Goal: Task Accomplishment & Management: Manage account settings

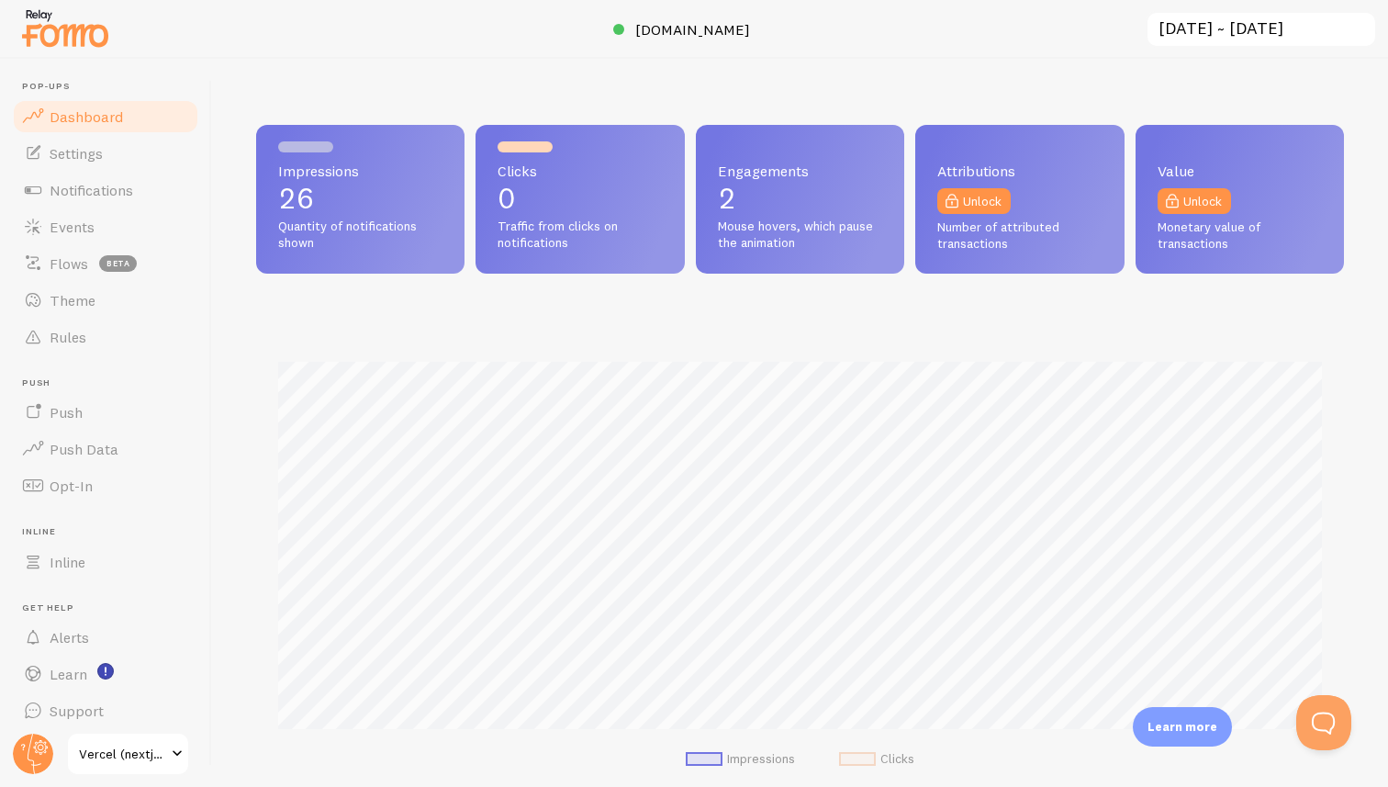
scroll to position [482, 1088]
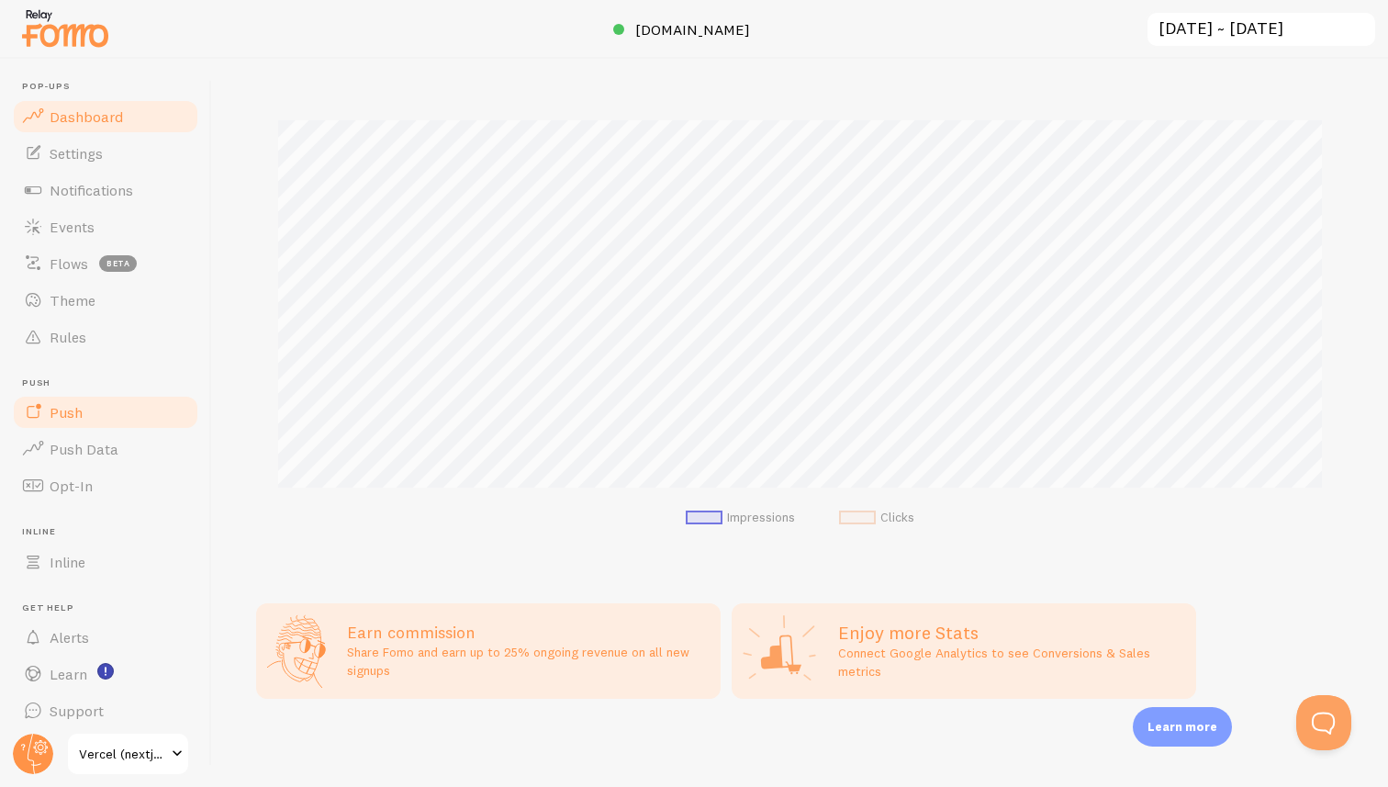
click at [80, 408] on span "Push" at bounding box center [66, 412] width 33 height 18
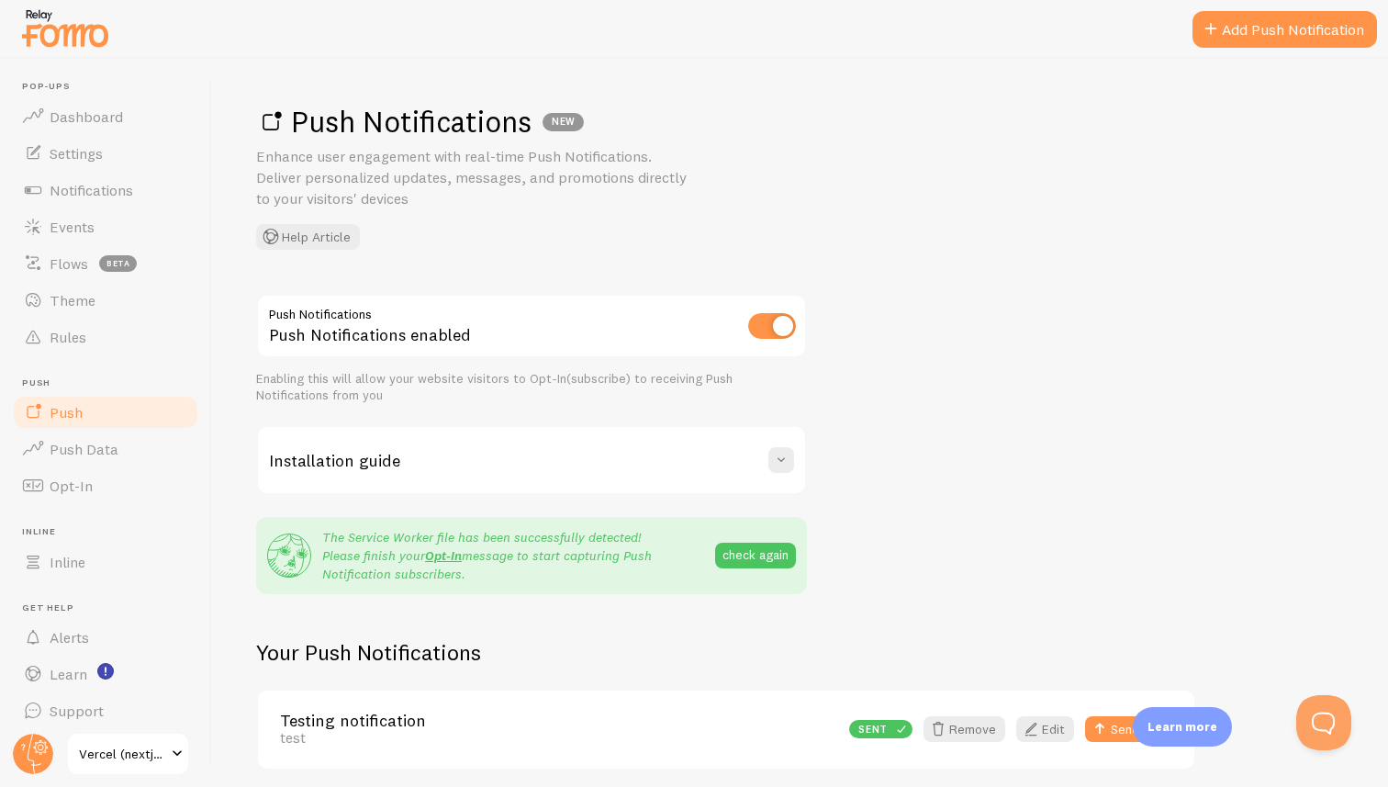
click at [312, 159] on p "Enhance user engagement with real-time Push Notifications. Deliver personalized…" at bounding box center [476, 177] width 441 height 63
click at [343, 160] on p "Enhance user engagement with real-time Push Notifications. Deliver personalized…" at bounding box center [476, 177] width 441 height 63
click at [938, 179] on div "Push Notifications NEW Enhance user engagement with real-time Push Notification…" at bounding box center [800, 176] width 1088 height 147
click at [490, 167] on p "Enhance user engagement with real-time Push Notifications. Deliver personalized…" at bounding box center [476, 177] width 441 height 63
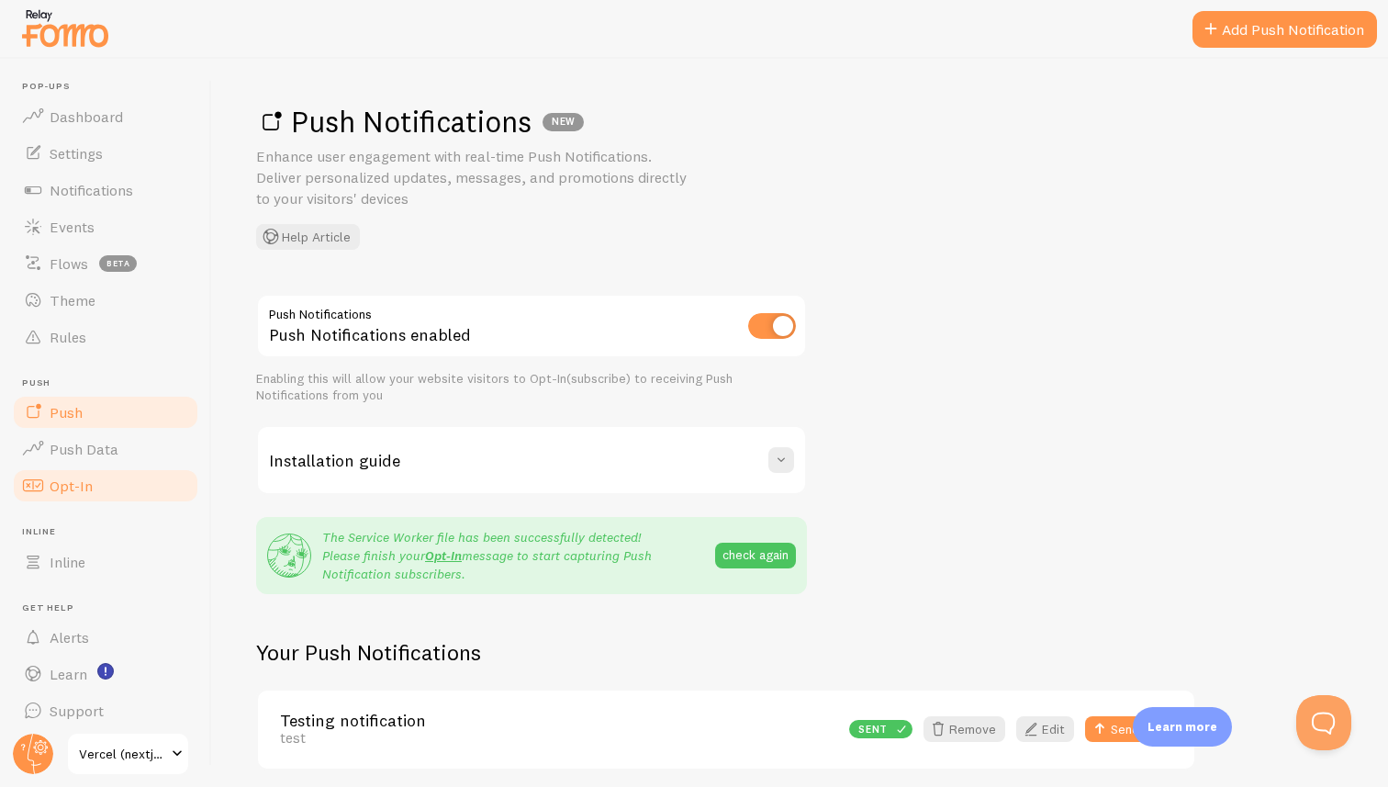
click at [91, 481] on link "Opt-In" at bounding box center [105, 485] width 189 height 37
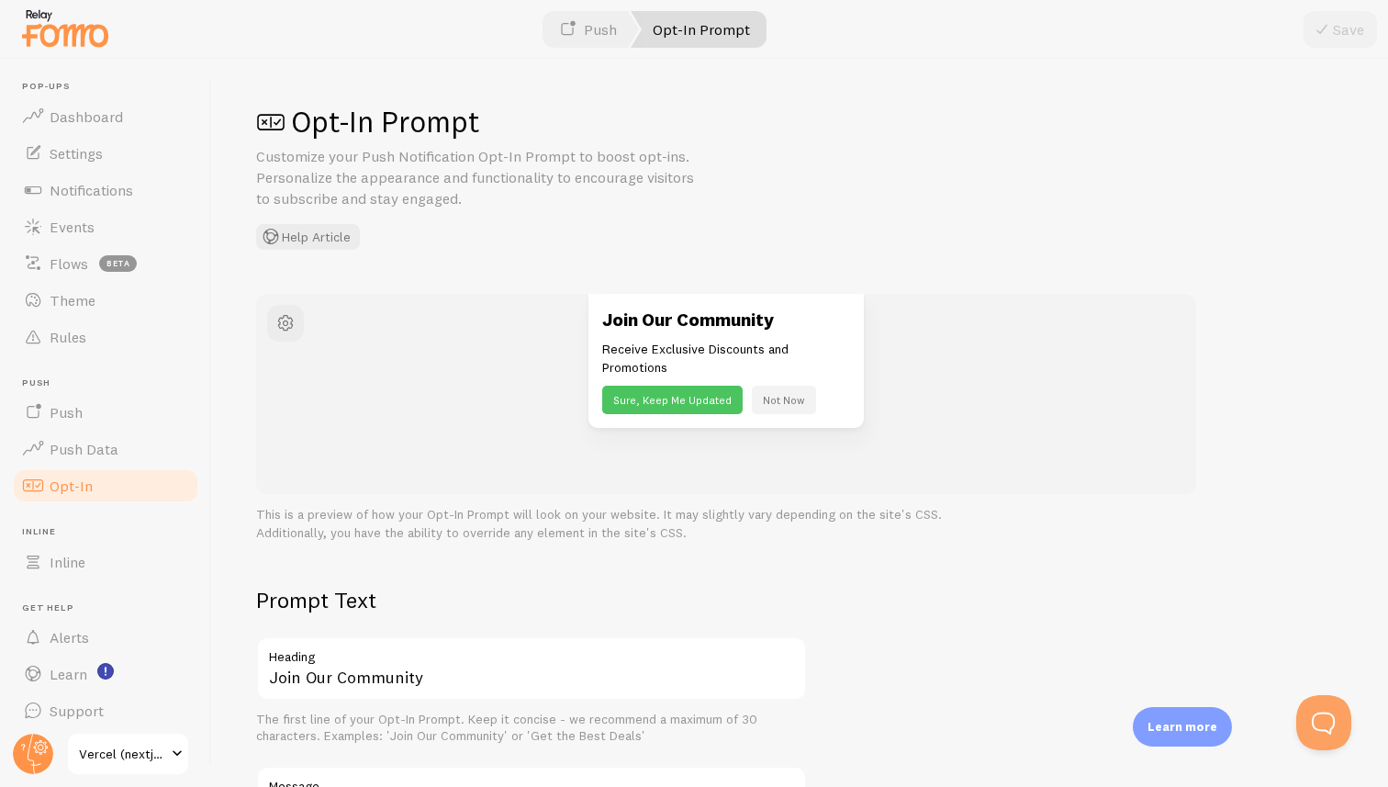
click at [322, 155] on p "Customize your Push Notification Opt-In Prompt to boost opt-ins. Personalize th…" at bounding box center [476, 177] width 441 height 63
click at [358, 155] on p "Customize your Push Notification Opt-In Prompt to boost opt-ins. Personalize th…" at bounding box center [476, 177] width 441 height 63
click at [439, 189] on p "Customize your Push Notification Opt-In Prompt to boost opt-ins. Personalize th…" at bounding box center [476, 177] width 441 height 63
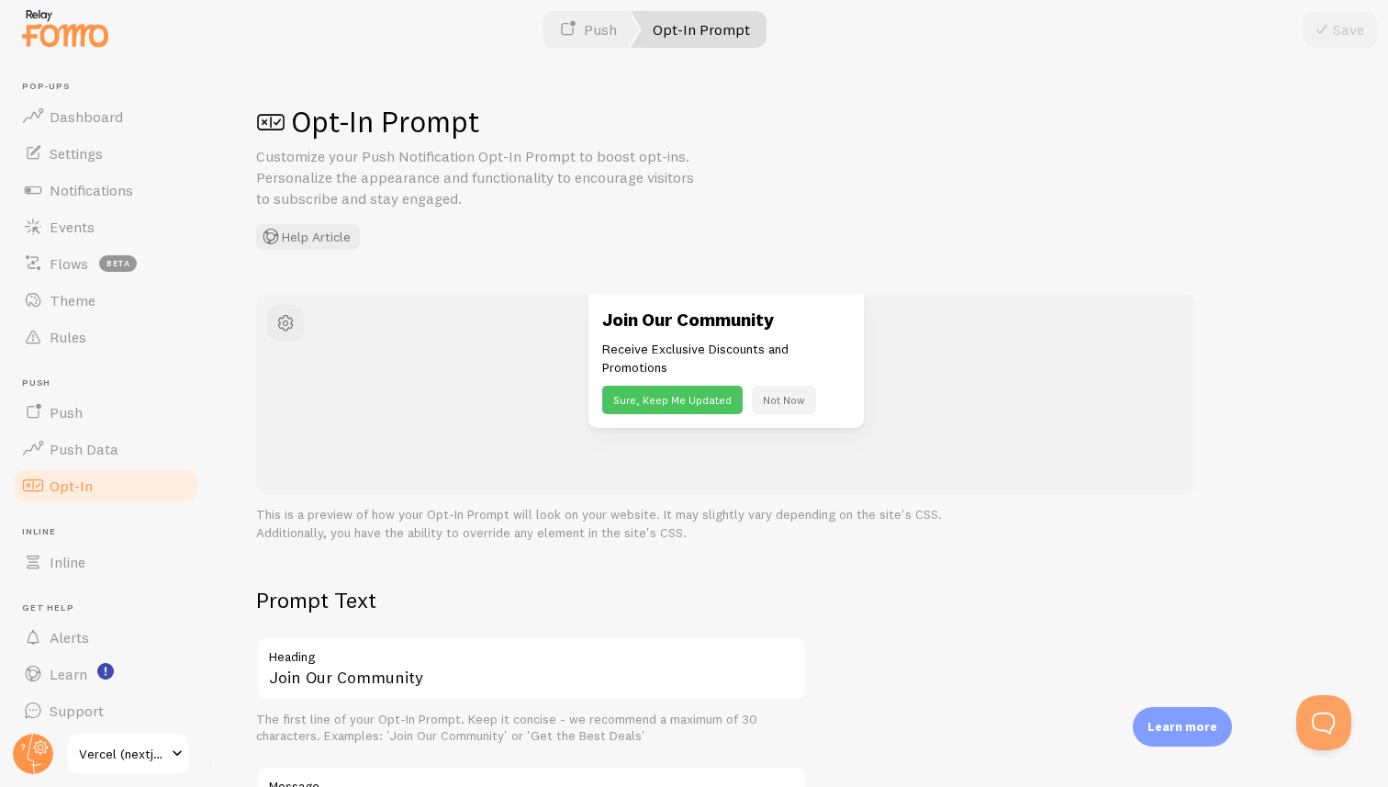
click at [399, 180] on p "Customize your Push Notification Opt-In Prompt to boost opt-ins. Personalize th…" at bounding box center [476, 177] width 441 height 63
click at [422, 173] on p "Customize your Push Notification Opt-In Prompt to boost opt-ins. Personalize th…" at bounding box center [476, 177] width 441 height 63
click at [442, 162] on p "Customize your Push Notification Opt-In Prompt to boost opt-ins. Personalize th…" at bounding box center [476, 177] width 441 height 63
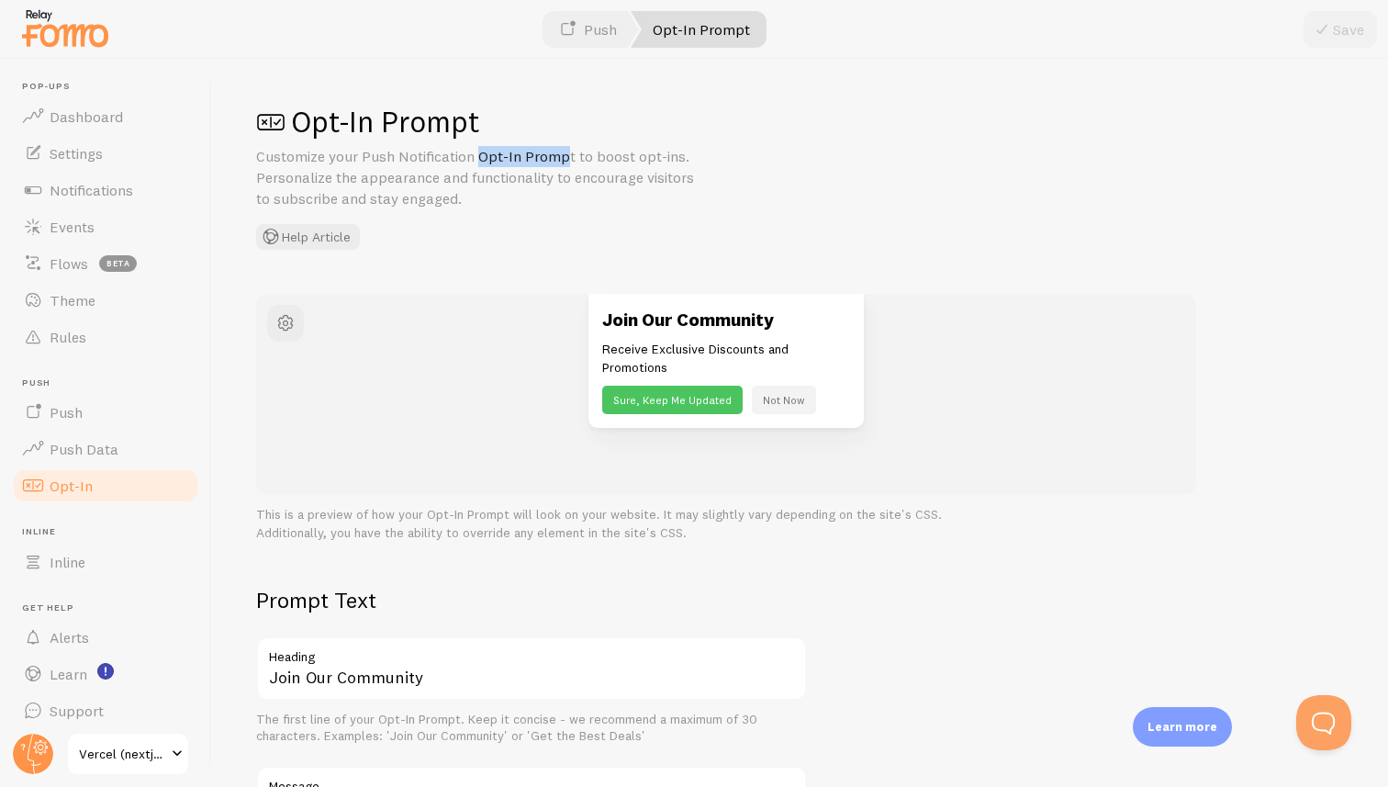
click at [442, 162] on p "Customize your Push Notification Opt-In Prompt to boost opt-ins. Personalize th…" at bounding box center [476, 177] width 441 height 63
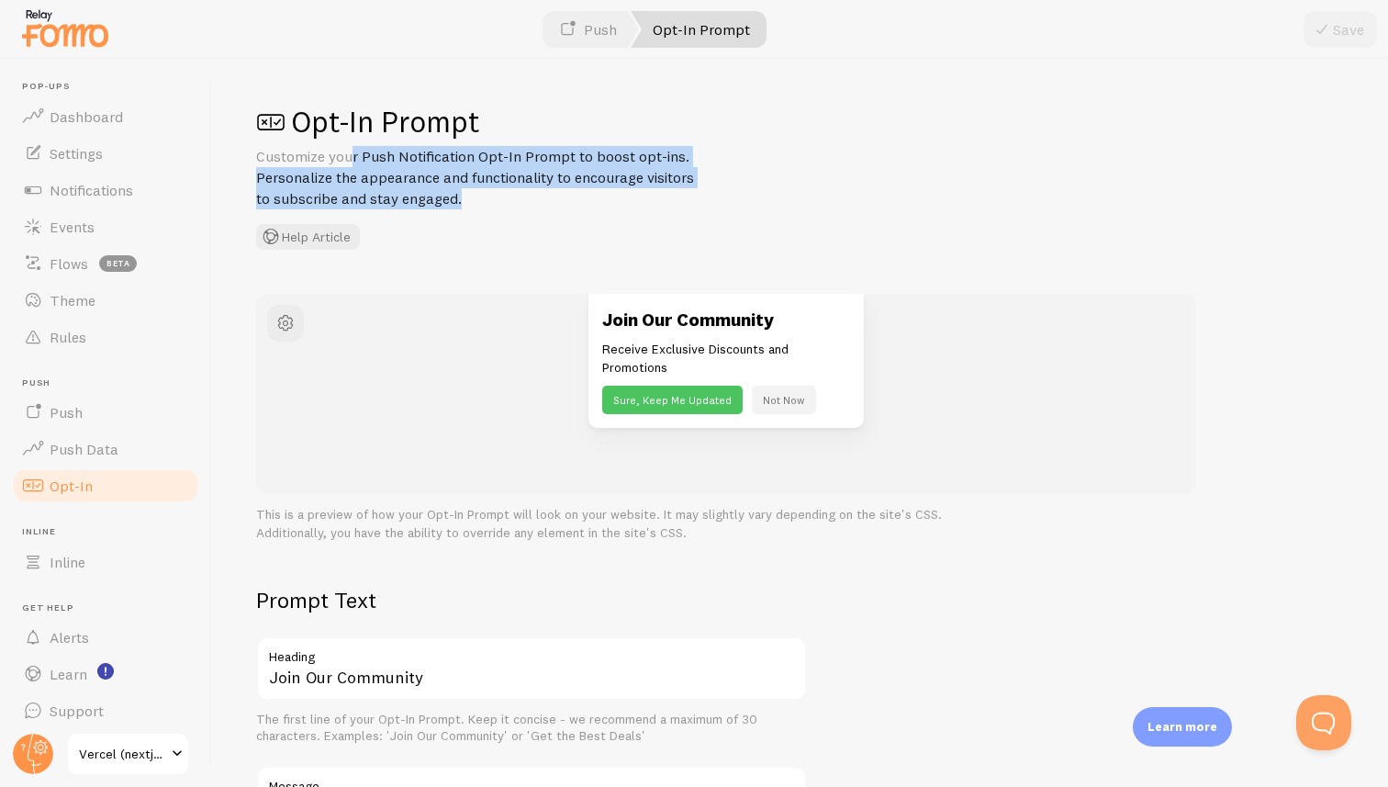
click at [442, 162] on p "Customize your Push Notification Opt-In Prompt to boost opt-ins. Personalize th…" at bounding box center [476, 177] width 441 height 63
click at [421, 166] on p "Customize your Push Notification Opt-In Prompt to boost opt-ins. Personalize th…" at bounding box center [476, 177] width 441 height 63
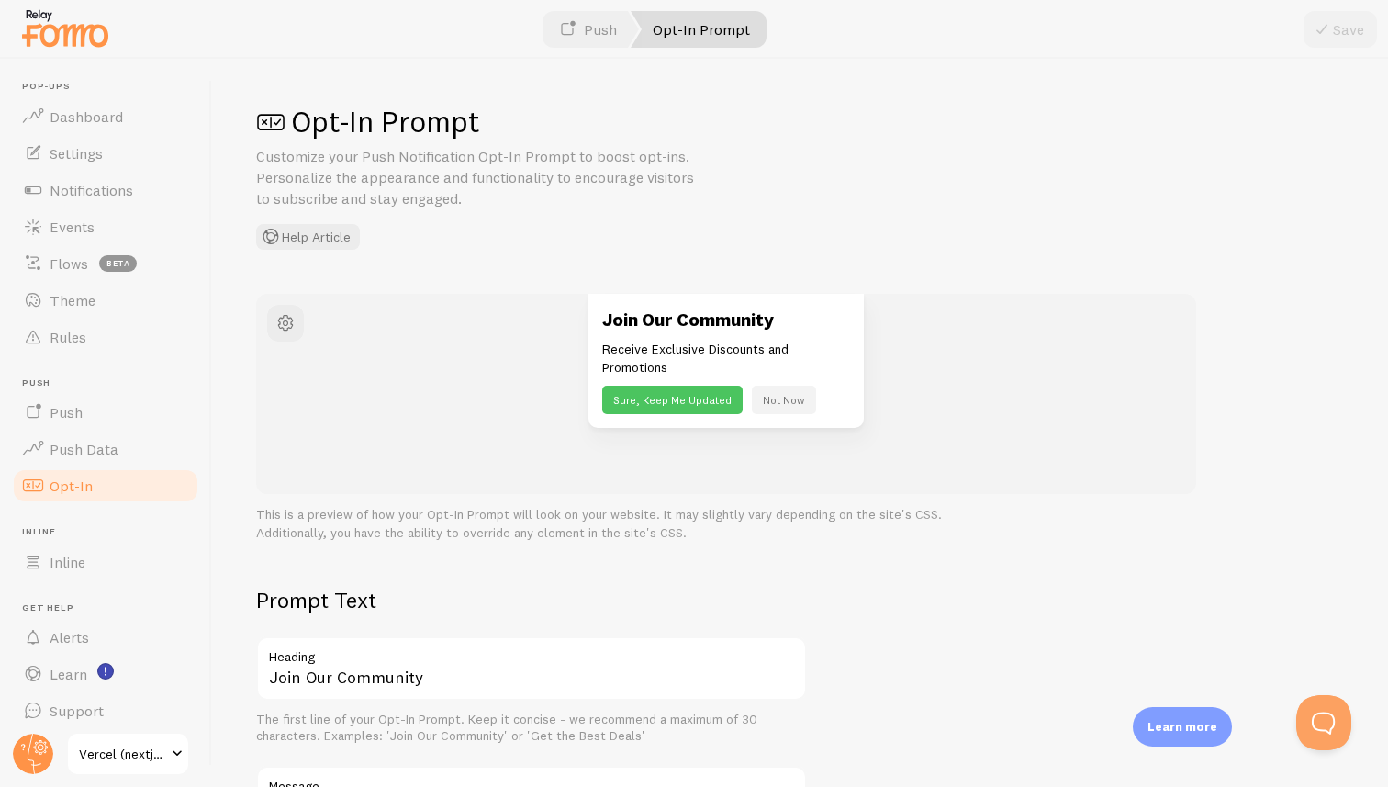
click at [407, 168] on p "Customize your Push Notification Opt-In Prompt to boost opt-ins. Personalize th…" at bounding box center [476, 177] width 441 height 63
click at [435, 170] on p "Customize your Push Notification Opt-In Prompt to boost opt-ins. Personalize th…" at bounding box center [476, 177] width 441 height 63
click at [379, 172] on p "Customize your Push Notification Opt-In Prompt to boost opt-ins. Personalize th…" at bounding box center [476, 177] width 441 height 63
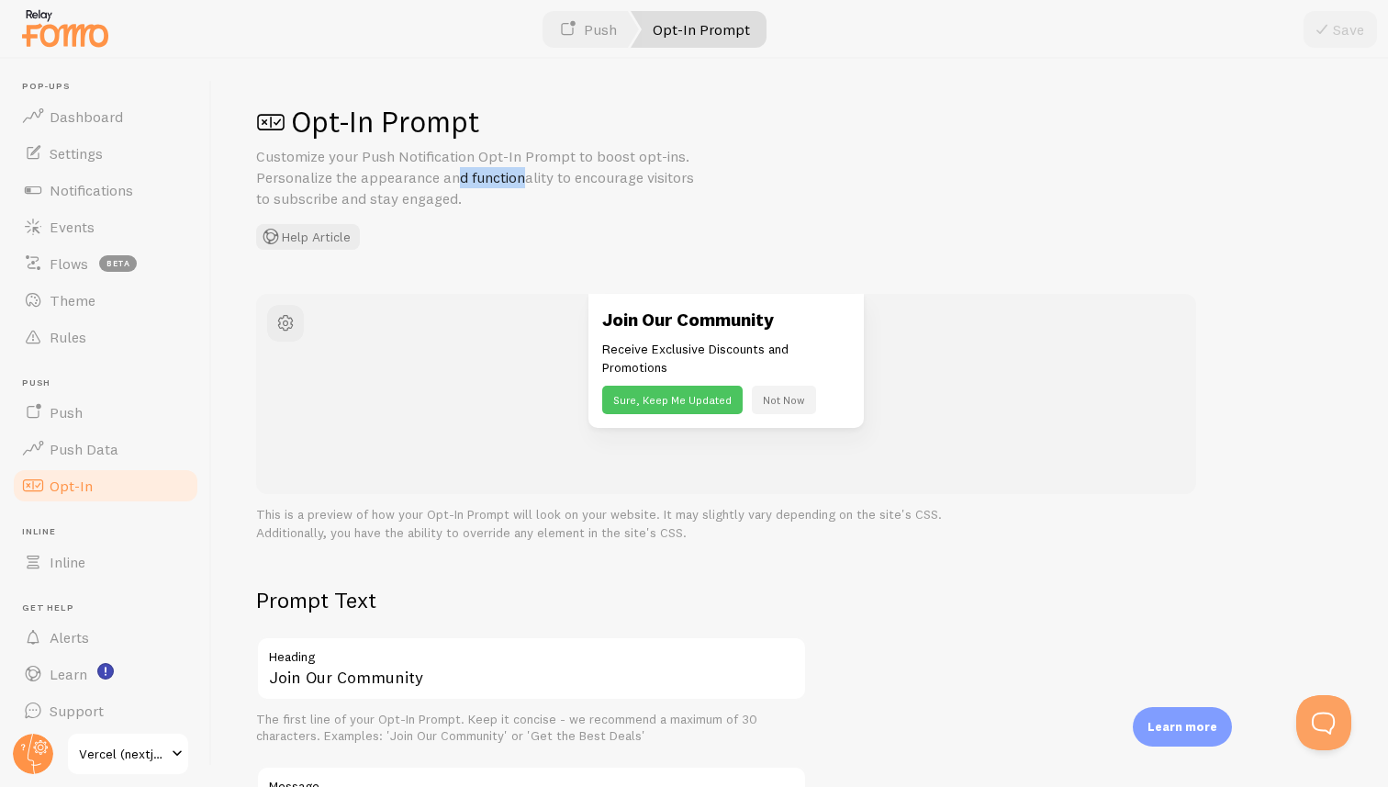
click at [379, 172] on p "Customize your Push Notification Opt-In Prompt to boost opt-ins. Personalize th…" at bounding box center [476, 177] width 441 height 63
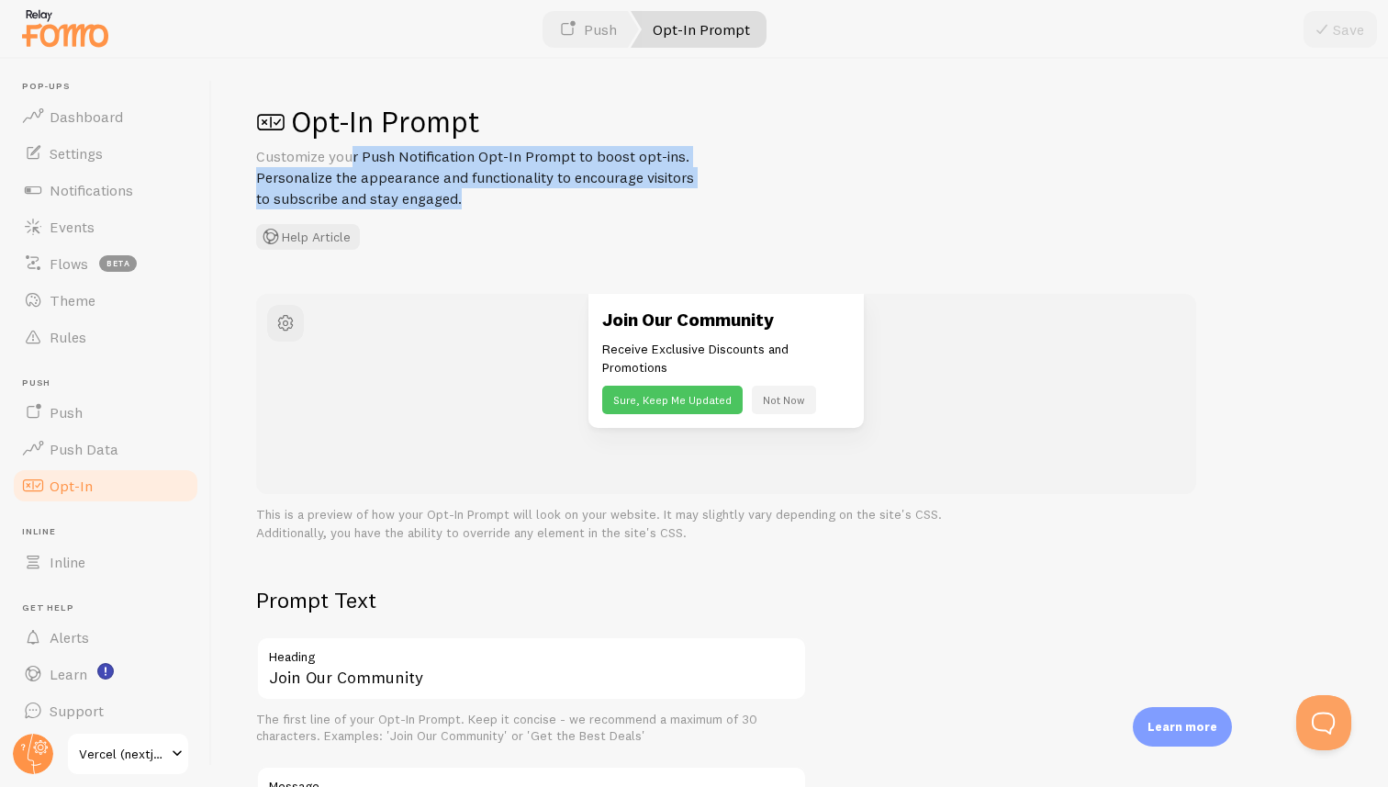
click at [420, 161] on p "Customize your Push Notification Opt-In Prompt to boost opt-ins. Personalize th…" at bounding box center [476, 177] width 441 height 63
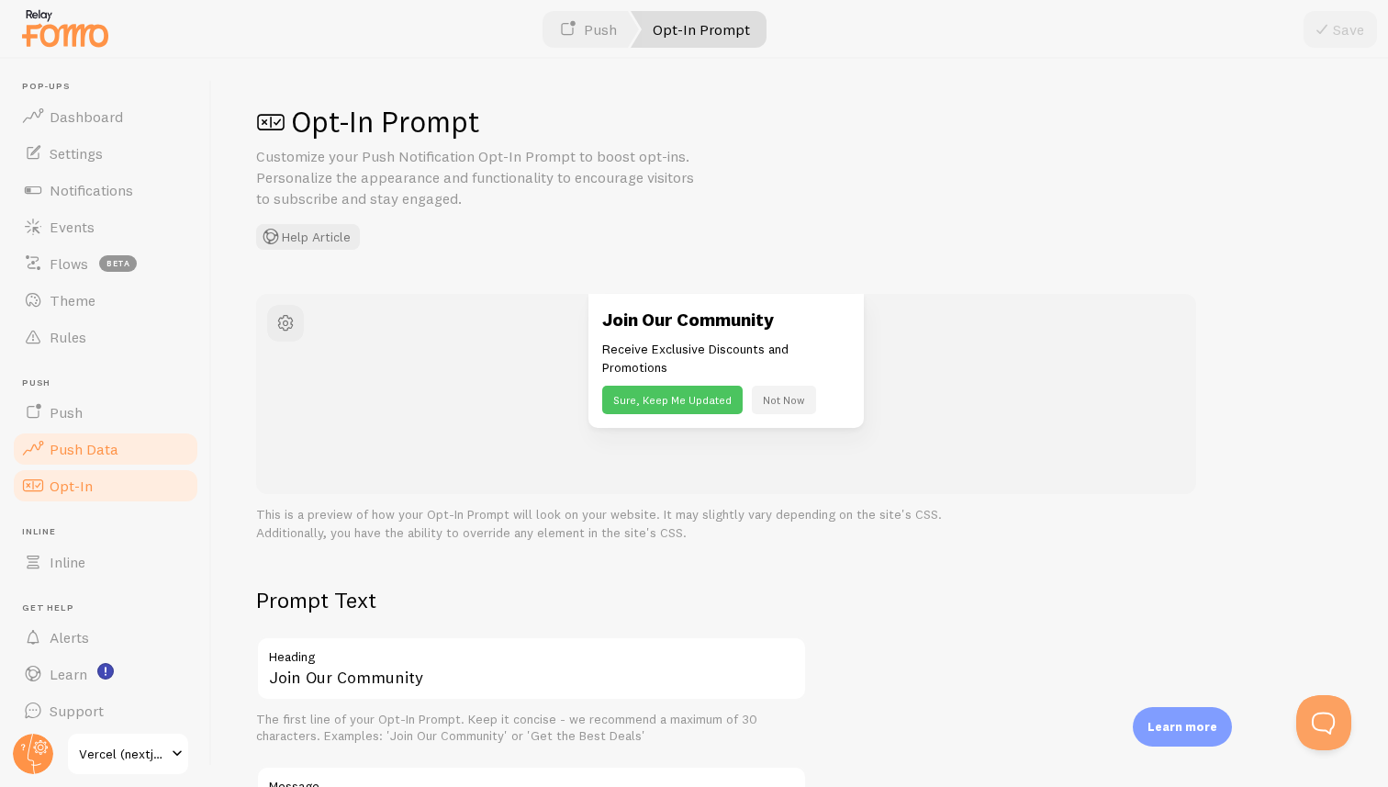
click at [126, 447] on link "Push Data" at bounding box center [105, 449] width 189 height 37
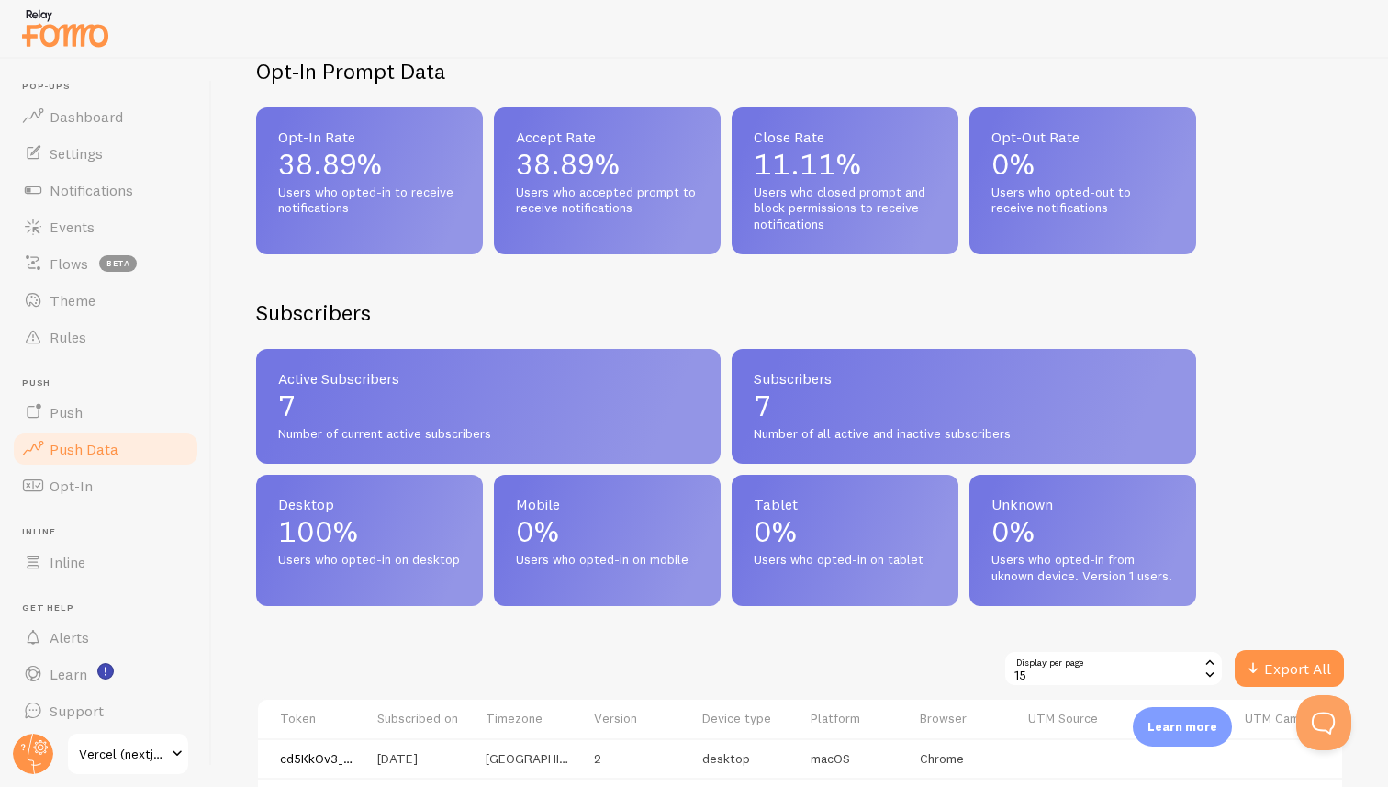
scroll to position [420, 0]
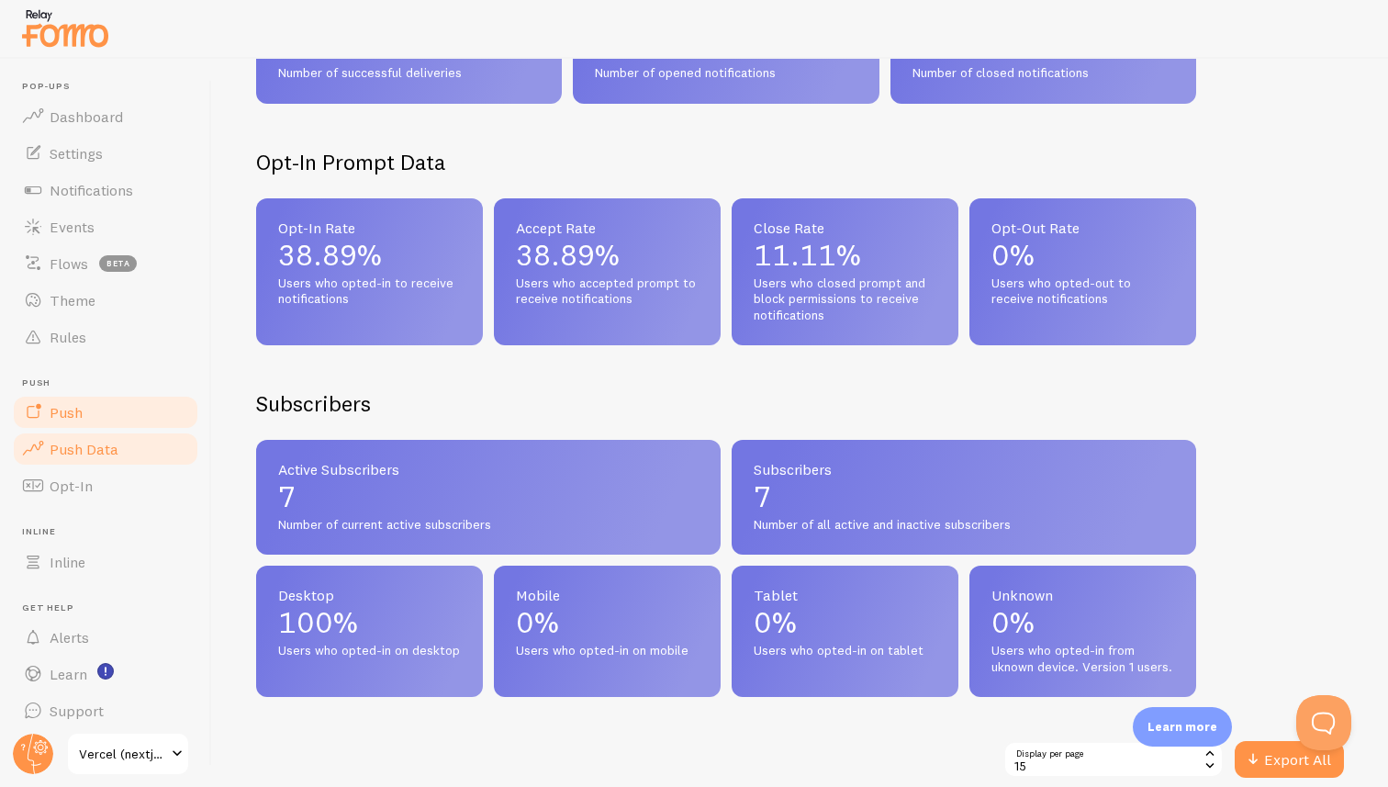
click at [97, 404] on link "Push" at bounding box center [105, 412] width 189 height 37
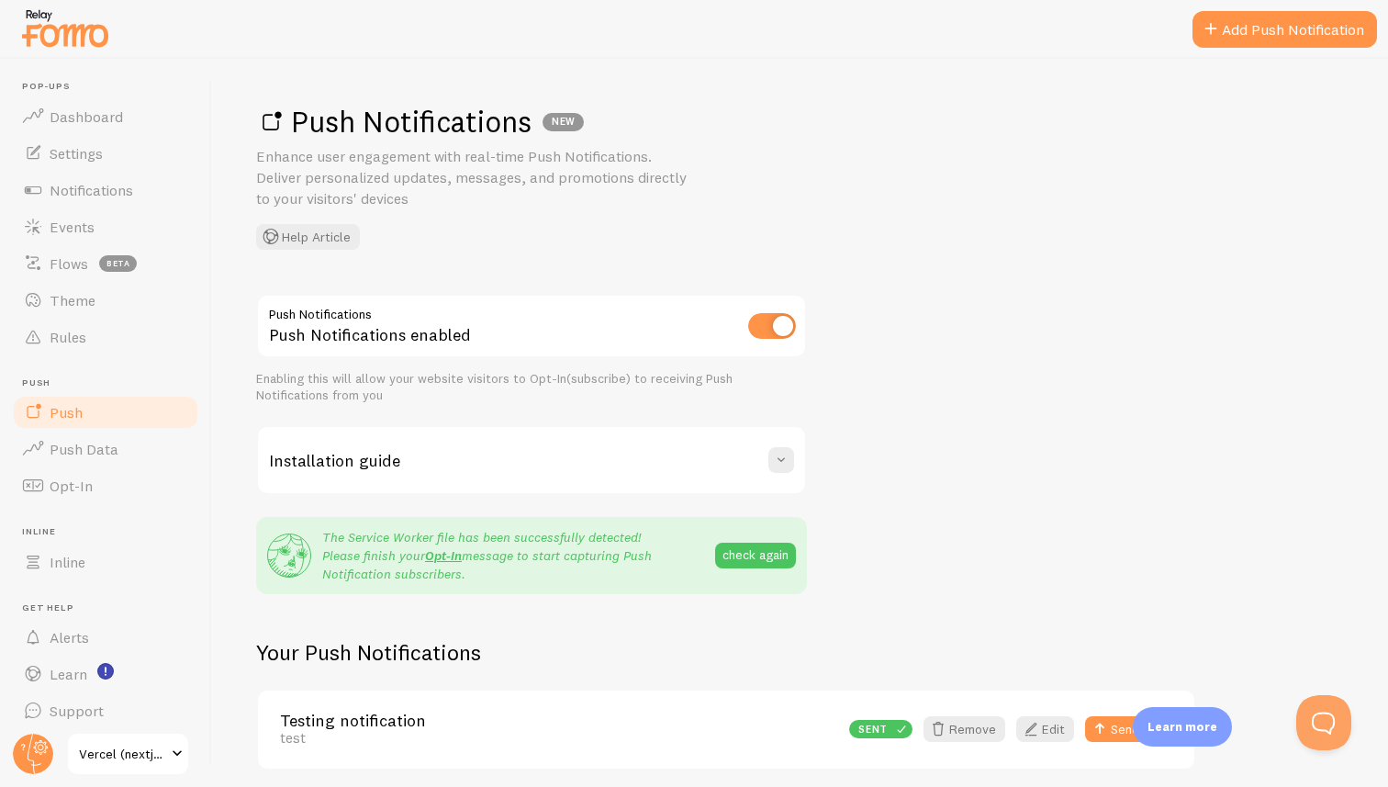
click at [132, 759] on span "Vercel (nextjs Boilerplate Three Xi 61)" at bounding box center [122, 754] width 87 height 22
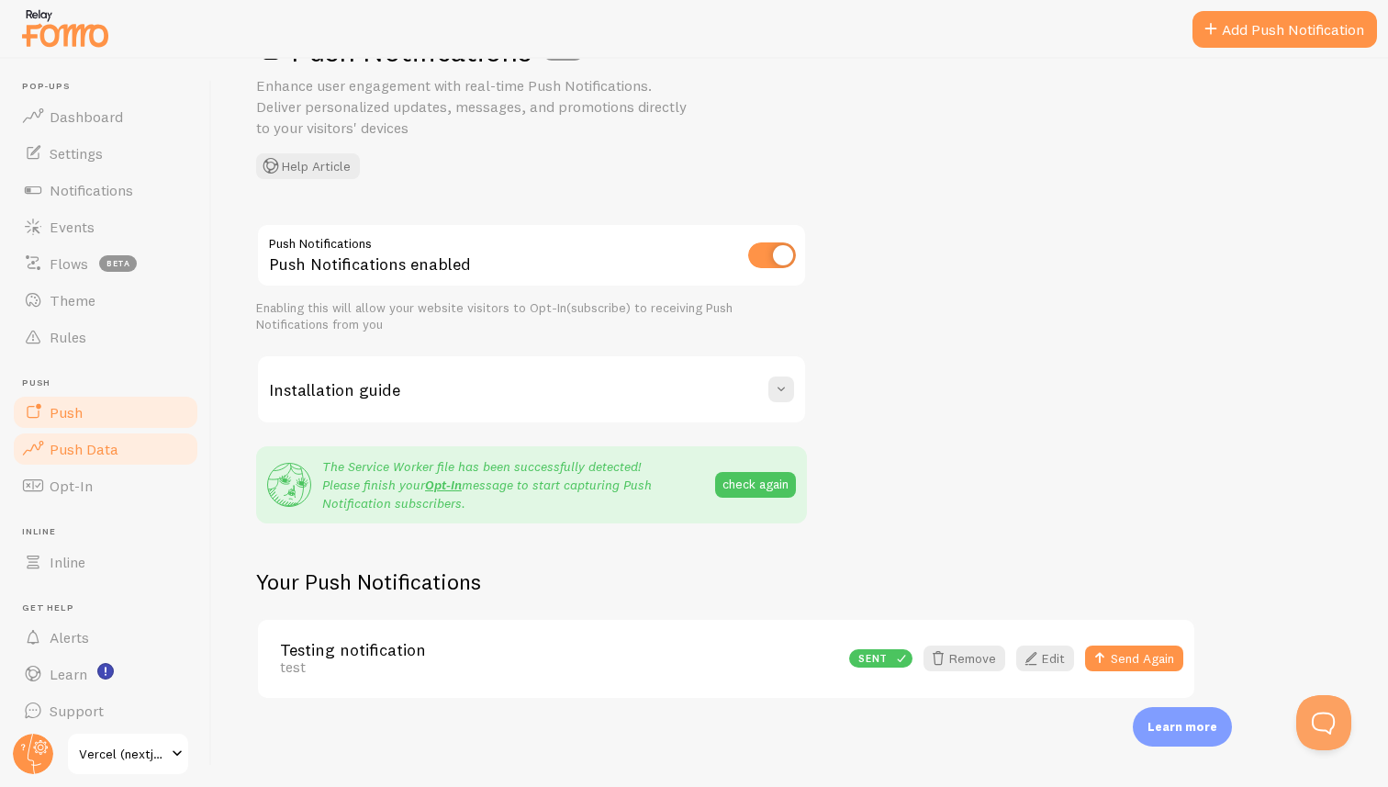
click at [143, 454] on link "Push Data" at bounding box center [105, 449] width 189 height 37
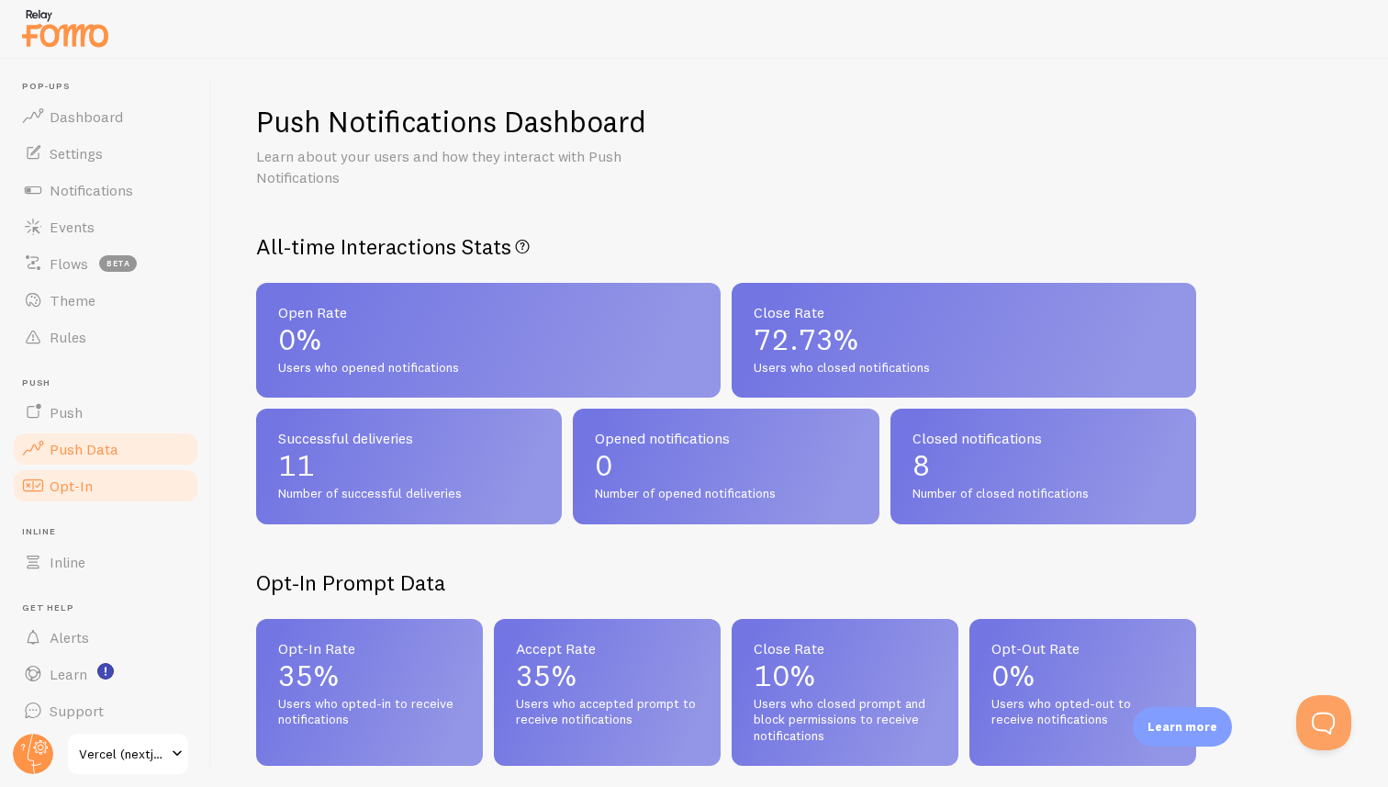
click at [111, 483] on link "Opt-In" at bounding box center [105, 485] width 189 height 37
